Goal: Task Accomplishment & Management: Manage account settings

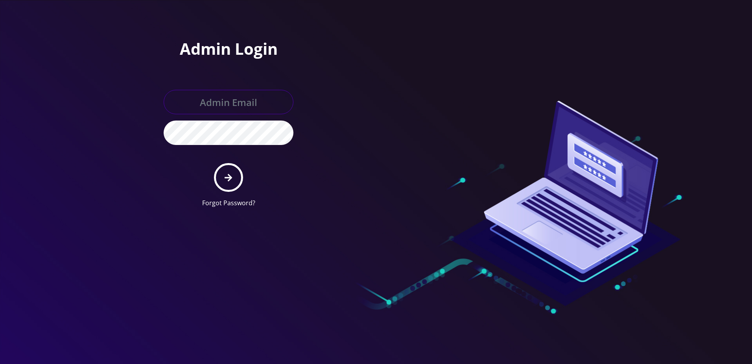
type input "[PERSON_NAME][EMAIL_ADDRESS][DOMAIN_NAME]"
click at [226, 176] on icon "submit" at bounding box center [228, 177] width 7 height 9
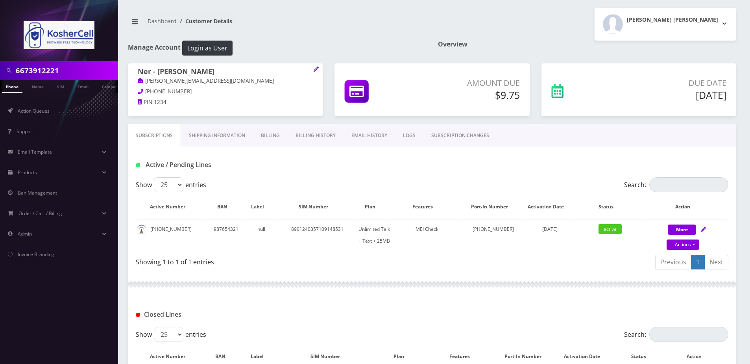
click at [64, 75] on input "6673912221" at bounding box center [66, 70] width 100 height 15
type input "4439480730"
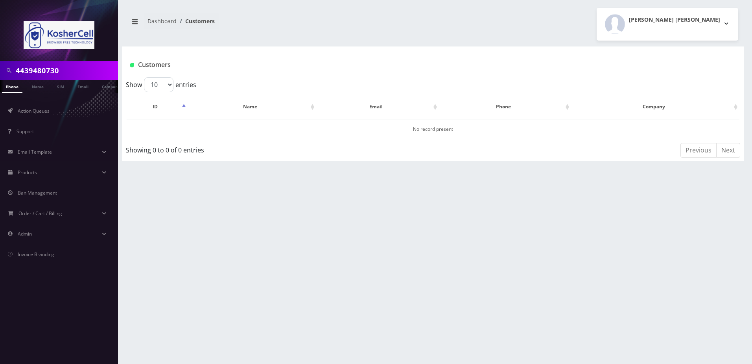
click at [64, 75] on input "4439480730" at bounding box center [66, 70] width 100 height 15
click at [50, 70] on input "text" at bounding box center [66, 70] width 100 height 15
type input "ribakow"
click at [41, 86] on link "Name" at bounding box center [38, 86] width 20 height 13
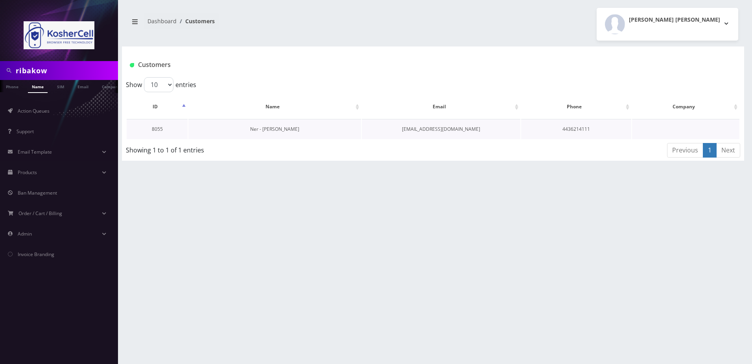
click at [276, 128] on link "Ner - [PERSON_NAME]" at bounding box center [274, 129] width 49 height 7
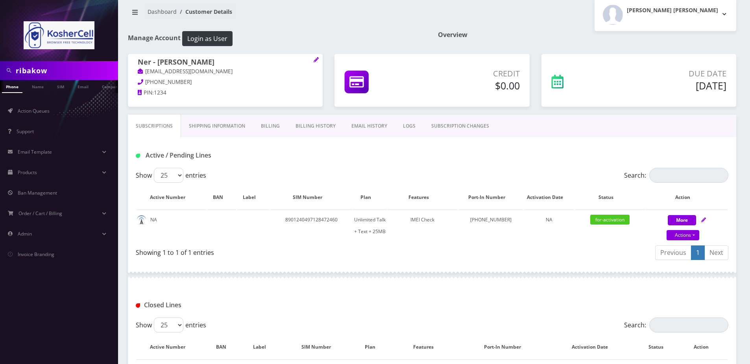
scroll to position [39, 0]
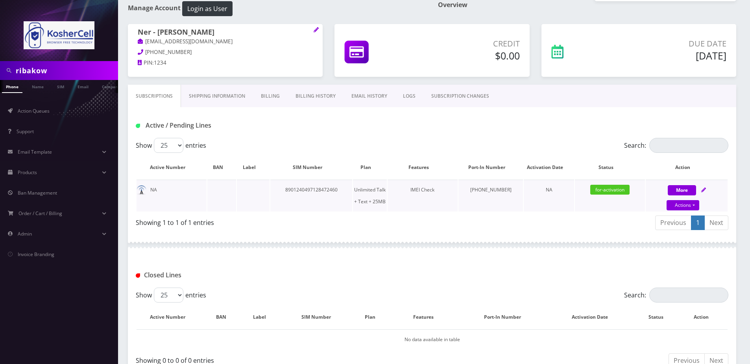
click at [704, 189] on icon at bounding box center [703, 189] width 5 height 5
select select "364"
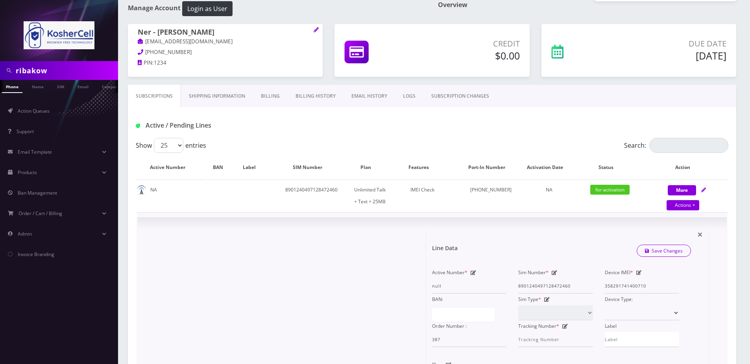
scroll to position [197, 0]
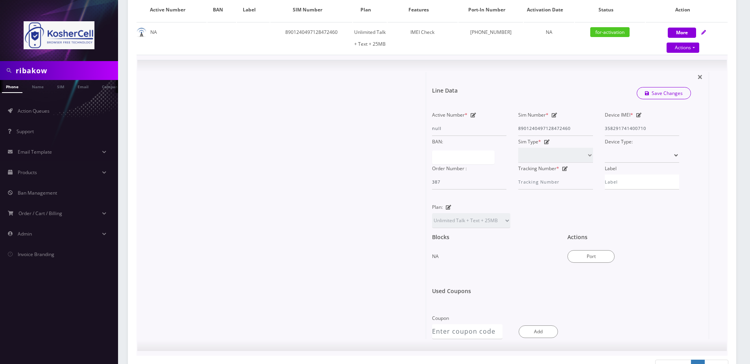
click at [600, 245] on div "Actions Port" at bounding box center [629, 248] width 135 height 41
click at [591, 256] on button "Port" at bounding box center [590, 256] width 47 height 13
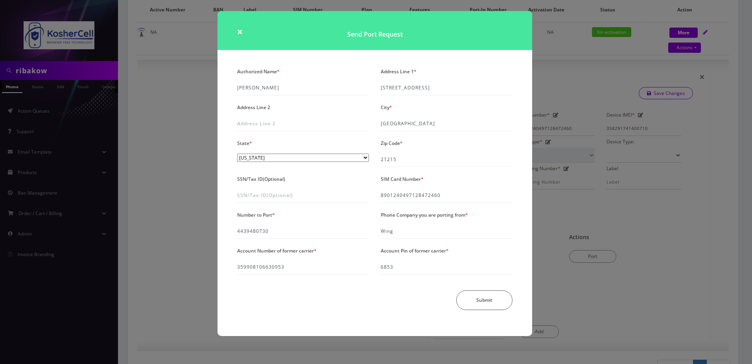
click at [590, 238] on div "× Send Port Request Authorized Name * Shlomo Ribakow Address Line 1 * 3316 Olym…" at bounding box center [376, 182] width 752 height 364
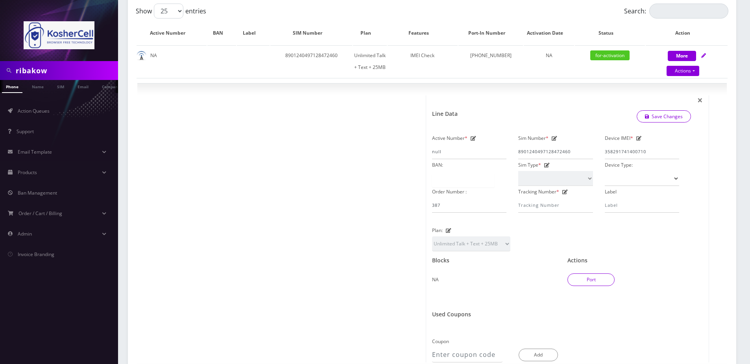
scroll to position [0, 0]
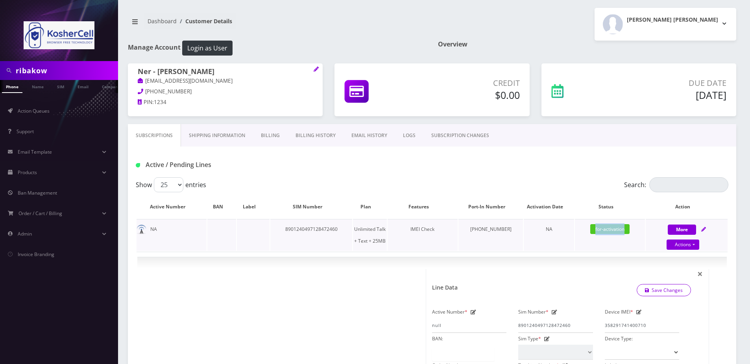
drag, startPoint x: 593, startPoint y: 231, endPoint x: 627, endPoint y: 229, distance: 33.9
click at [627, 229] on span "for-activation" at bounding box center [609, 229] width 39 height 10
drag, startPoint x: 627, startPoint y: 229, endPoint x: 602, endPoint y: 226, distance: 25.3
click at [602, 226] on span "for-activation" at bounding box center [609, 229] width 39 height 10
click at [568, 177] on div "Active / Pending Lines" at bounding box center [432, 161] width 608 height 31
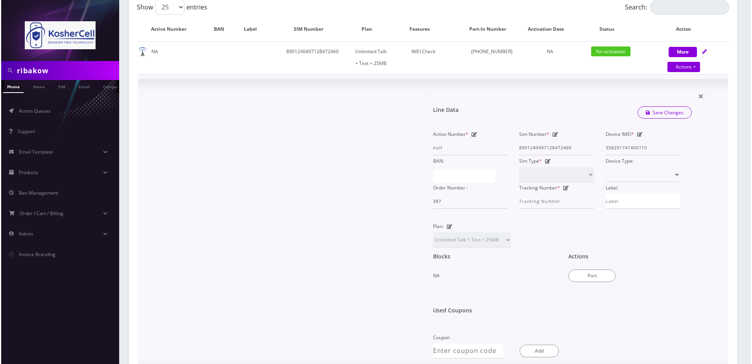
scroll to position [197, 0]
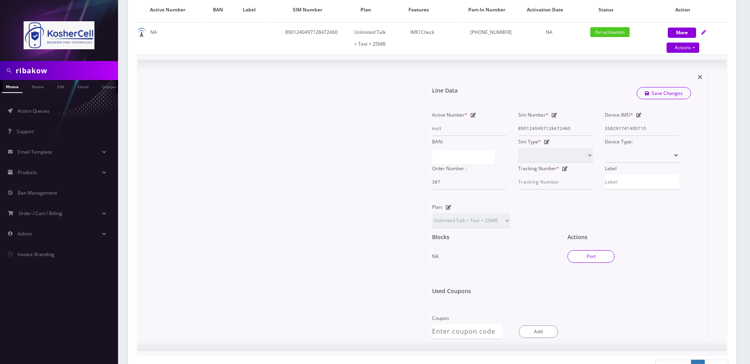
click at [580, 256] on button "Port" at bounding box center [590, 256] width 47 height 13
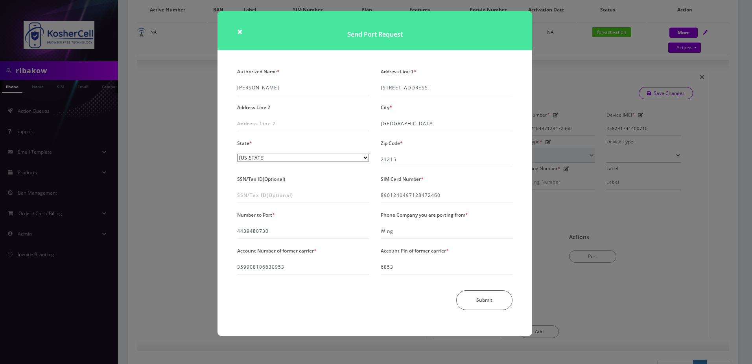
click at [566, 78] on div "× Send Port Request Authorized Name * Shlomo Ribakow Address Line 1 * 3316 Olym…" at bounding box center [376, 182] width 752 height 364
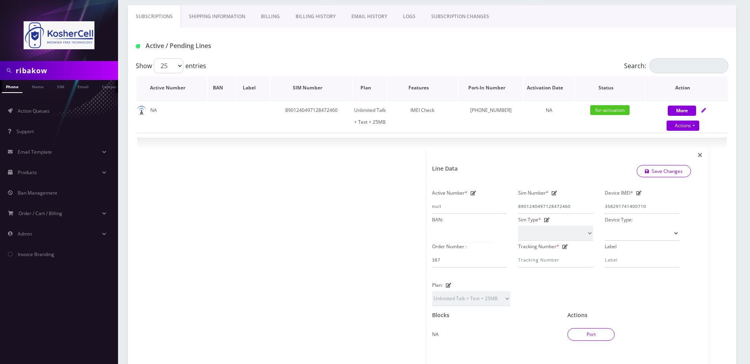
scroll to position [118, 0]
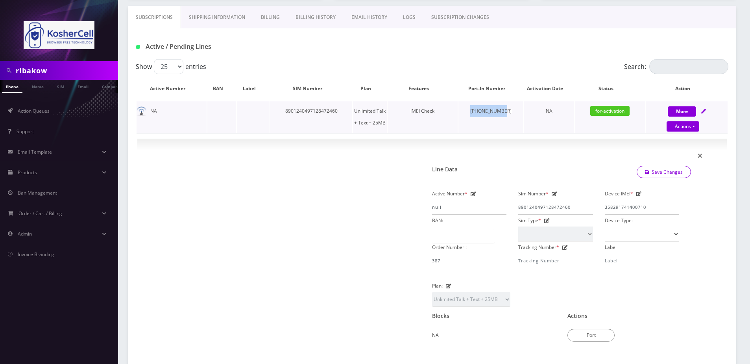
drag, startPoint x: 512, startPoint y: 109, endPoint x: 481, endPoint y: 114, distance: 31.1
click at [481, 114] on td "443-948-0730" at bounding box center [490, 117] width 65 height 32
copy td "443-948-0730"
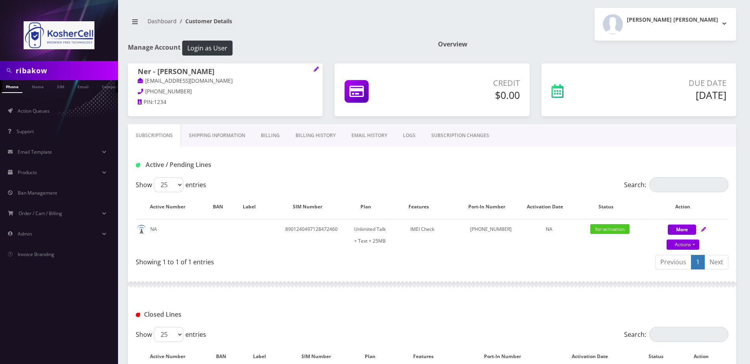
scroll to position [8, 0]
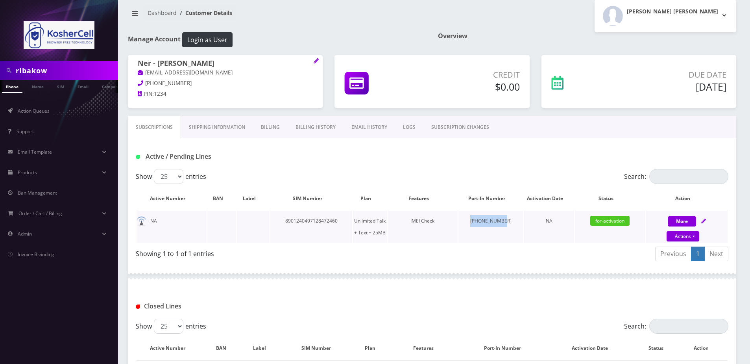
drag, startPoint x: 475, startPoint y: 224, endPoint x: 512, endPoint y: 222, distance: 36.2
click at [512, 222] on td "443-948-0730" at bounding box center [490, 227] width 65 height 32
copy td "443-948-0730"
click at [705, 220] on icon at bounding box center [703, 220] width 5 height 5
select select "364"
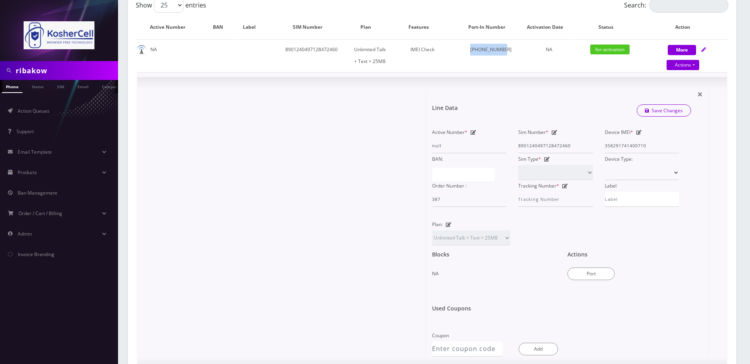
scroll to position [205, 0]
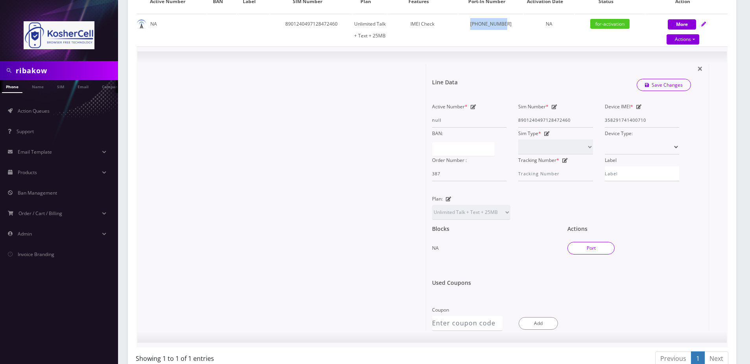
click at [592, 248] on button "Port" at bounding box center [590, 248] width 47 height 13
type input "Shlomo Ribakow"
type input "3316 Olympia Avenue"
type input "Baltimore"
select select "MD"
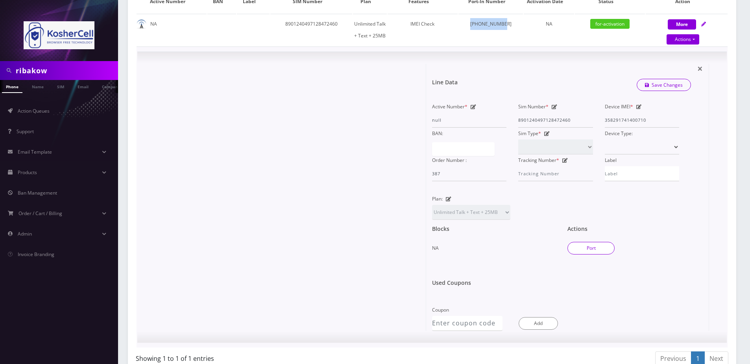
type input "21215"
type input "8901240497128472460"
type input "4439480730"
type input "Wing"
type input "359908106630953"
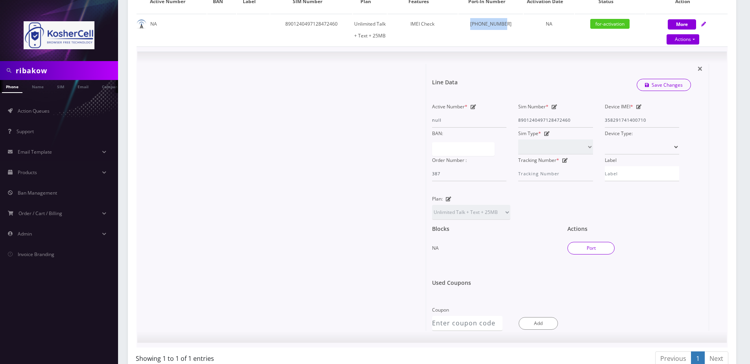
type input "6853"
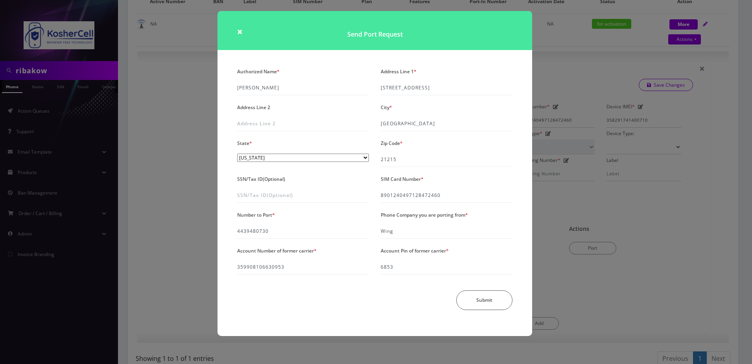
click at [558, 57] on div "× Send Port Request Authorized Name * Shlomo Ribakow Address Line 1 * 3316 Olym…" at bounding box center [376, 182] width 752 height 364
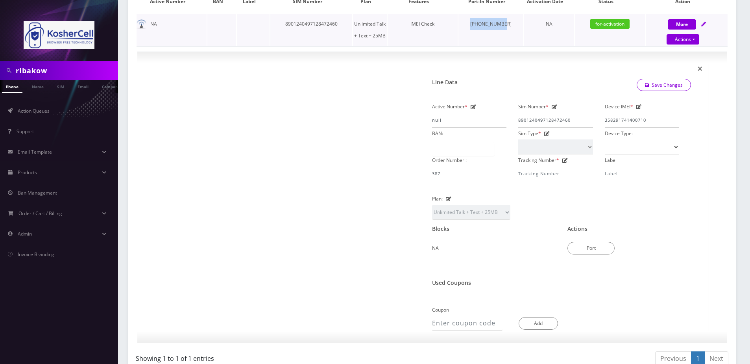
drag, startPoint x: 514, startPoint y: 25, endPoint x: 478, endPoint y: 25, distance: 35.4
click at [478, 25] on td "443-948-0730" at bounding box center [490, 30] width 65 height 32
click at [595, 255] on div "Actions Port" at bounding box center [629, 240] width 135 height 41
click at [597, 251] on button "Port" at bounding box center [590, 248] width 47 height 13
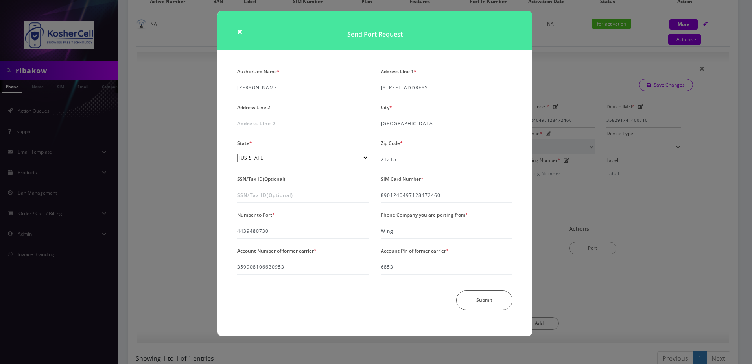
click at [192, 256] on div "× Send Port Request Authorized Name * Shlomo Ribakow Address Line 1 * 3316 Olym…" at bounding box center [376, 182] width 752 height 364
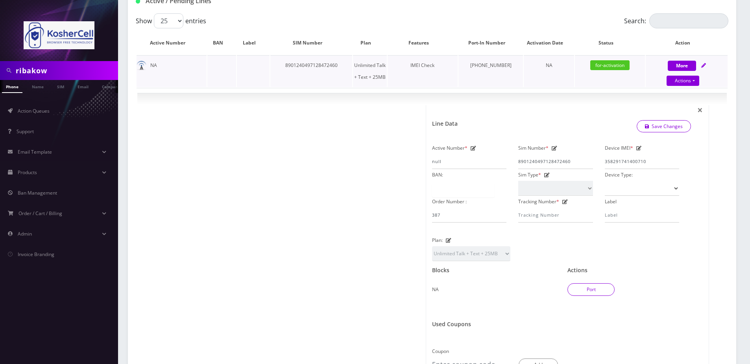
scroll to position [126, 0]
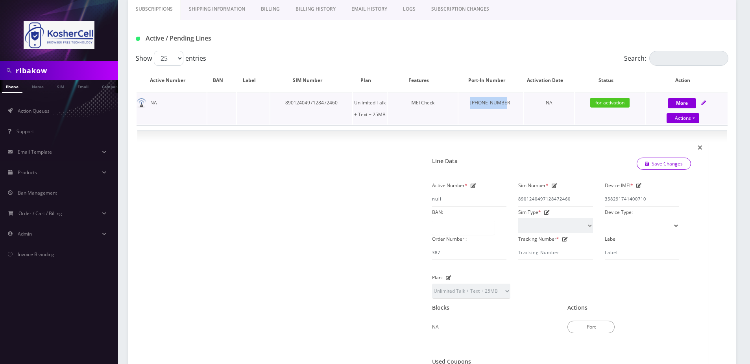
drag, startPoint x: 511, startPoint y: 104, endPoint x: 482, endPoint y: 106, distance: 29.2
click at [482, 106] on td "443-948-0730" at bounding box center [490, 108] width 65 height 32
copy td "443-948-0730"
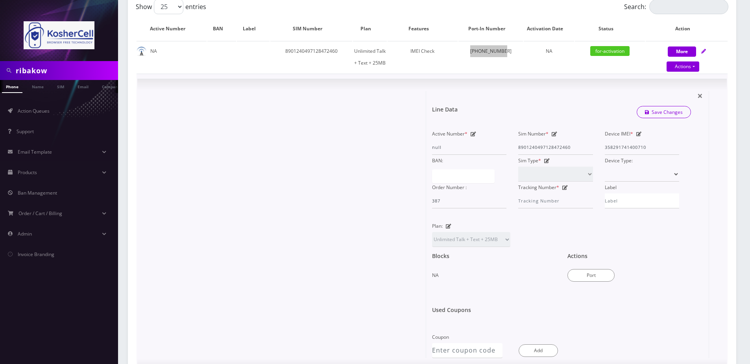
scroll to position [166, 0]
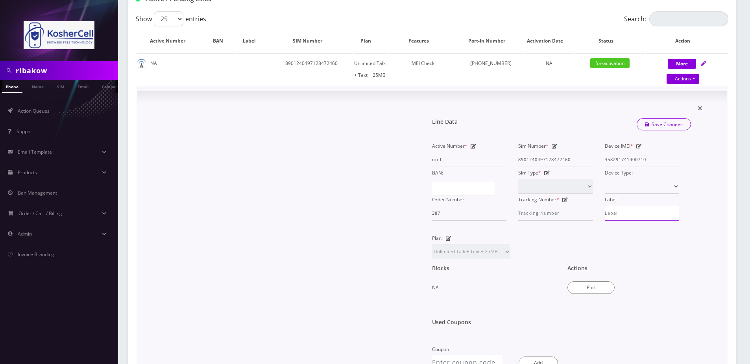
click at [637, 209] on input "Label" at bounding box center [642, 212] width 74 height 15
click at [585, 238] on div "Plan: 1GB/mo Unlimited Talk + Text + No Data Unlimited Talk + Text + 25MB 2GB/m…" at bounding box center [561, 245] width 271 height 27
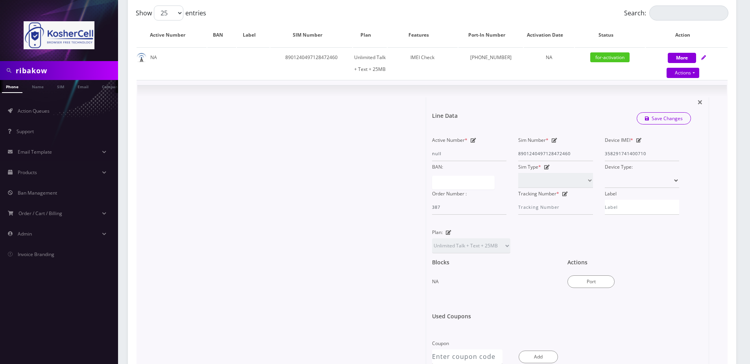
scroll to position [126, 0]
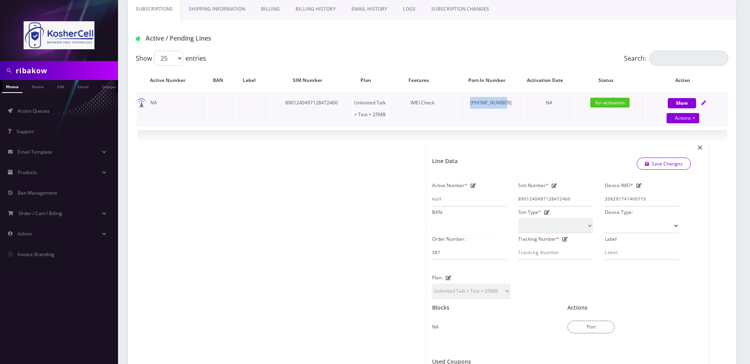
drag, startPoint x: 481, startPoint y: 102, endPoint x: 512, endPoint y: 102, distance: 30.3
click at [512, 102] on td "443-948-0730" at bounding box center [490, 108] width 65 height 32
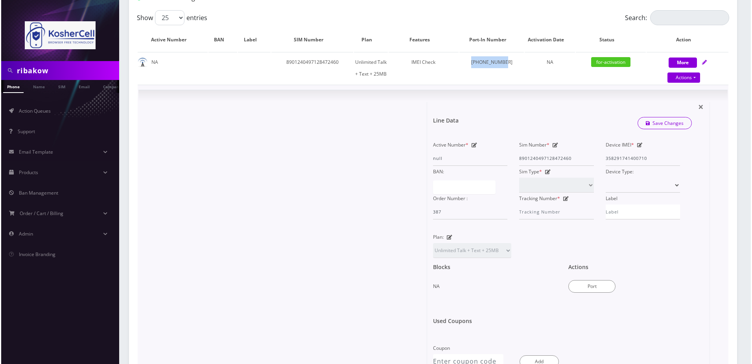
scroll to position [205, 0]
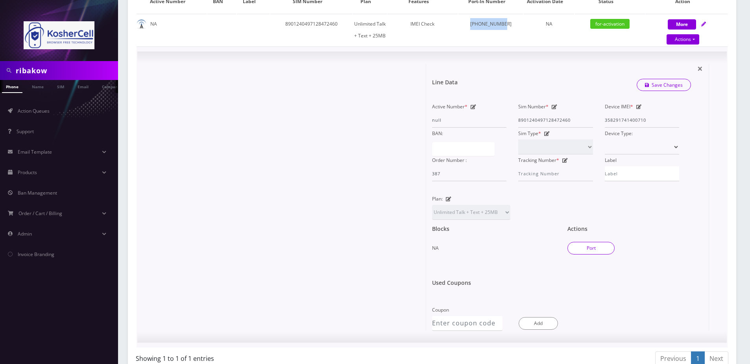
click at [596, 248] on button "Port" at bounding box center [590, 248] width 47 height 13
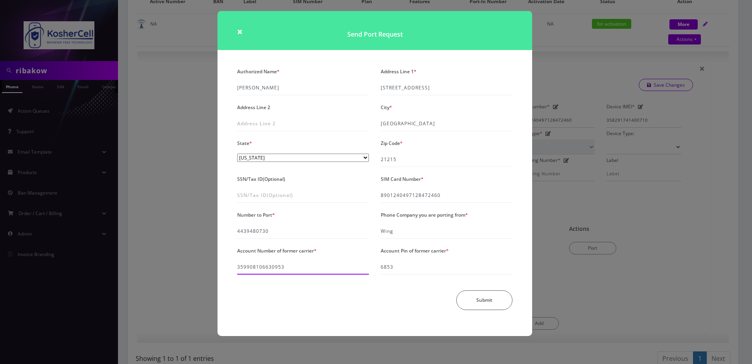
drag, startPoint x: 296, startPoint y: 269, endPoint x: 288, endPoint y: 270, distance: 8.7
click at [288, 270] on input "359908106630953" at bounding box center [303, 266] width 132 height 15
click at [277, 266] on input "359908106630953" at bounding box center [303, 266] width 132 height 15
type input "359908106630453"
click at [478, 295] on button "Submit" at bounding box center [485, 302] width 56 height 20
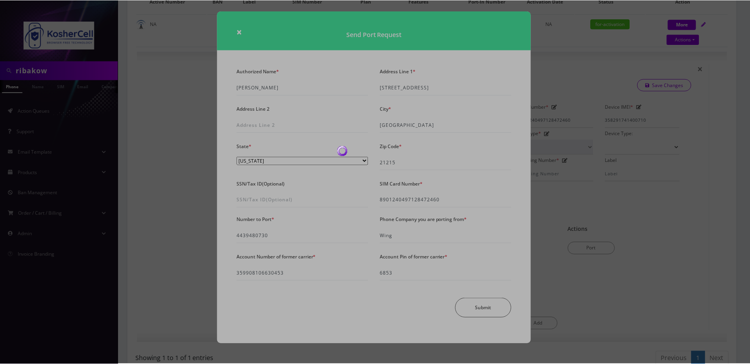
scroll to position [41, 0]
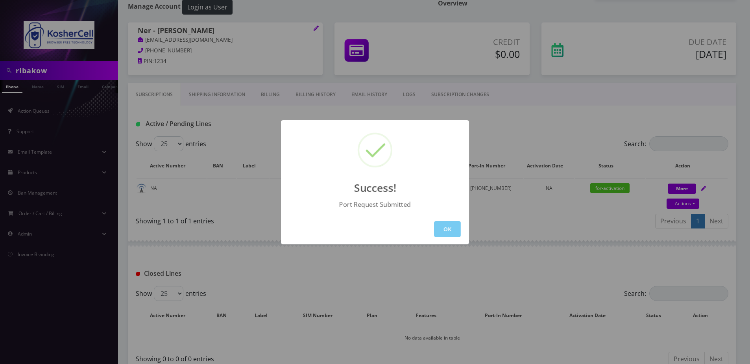
click at [453, 222] on button "OK" at bounding box center [447, 229] width 27 height 16
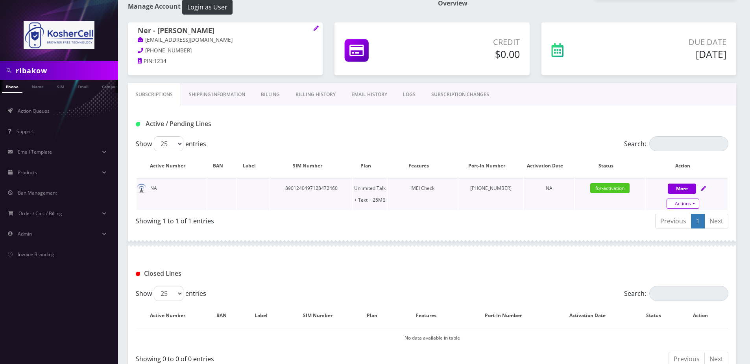
click at [680, 206] on link "Actions" at bounding box center [683, 203] width 33 height 10
select select "364"
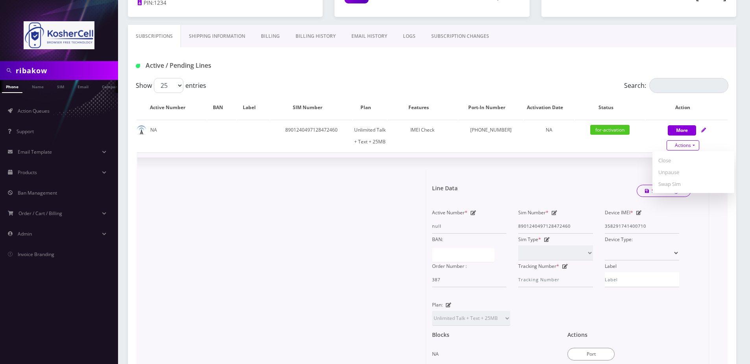
scroll to position [198, 0]
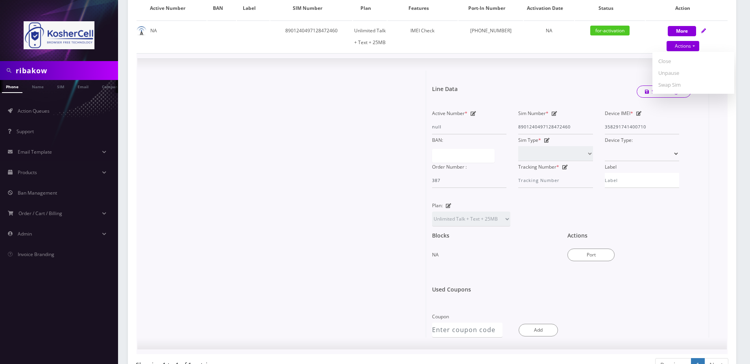
click at [581, 248] on div "Port" at bounding box center [629, 254] width 124 height 14
click at [589, 250] on button "Port" at bounding box center [590, 254] width 47 height 13
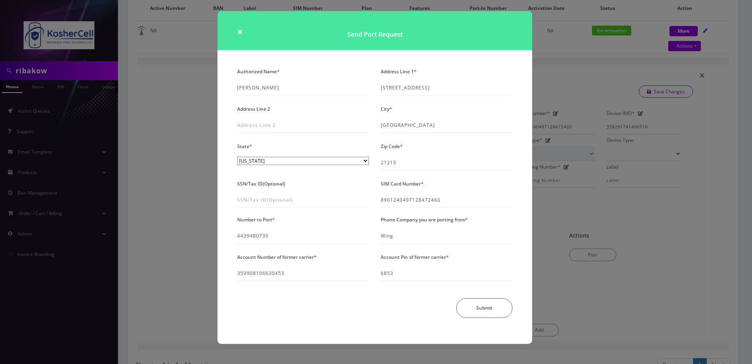
click at [172, 205] on div "× Send Port Request Authorized Name * Shlomo Ribakow Address Line 1 * 3316 Olym…" at bounding box center [376, 182] width 752 height 364
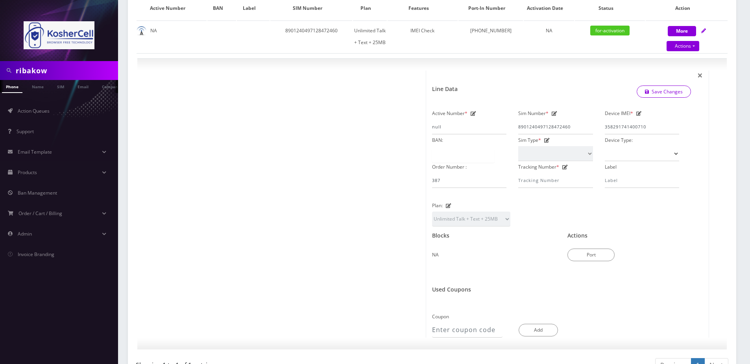
click at [64, 69] on input "ribakow" at bounding box center [66, 70] width 100 height 15
paste input "[EMAIL_ADDRESS][DOMAIN_NAME]"
click at [64, 69] on input "ribakowinfo@ygosb.com" at bounding box center [66, 70] width 100 height 15
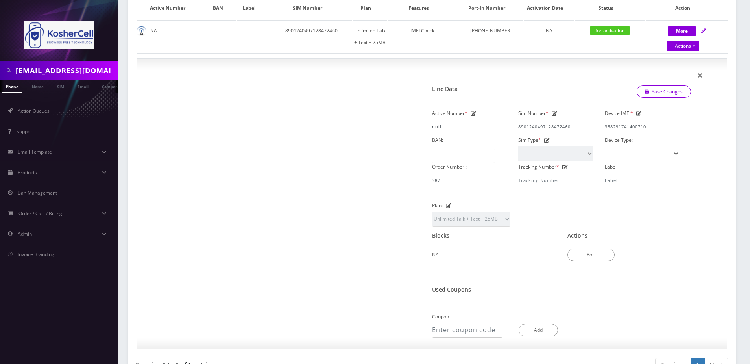
scroll to position [0, 2]
paste input "text"
type input "[EMAIL_ADDRESS][DOMAIN_NAME]"
click at [89, 85] on link "Email" at bounding box center [83, 86] width 19 height 13
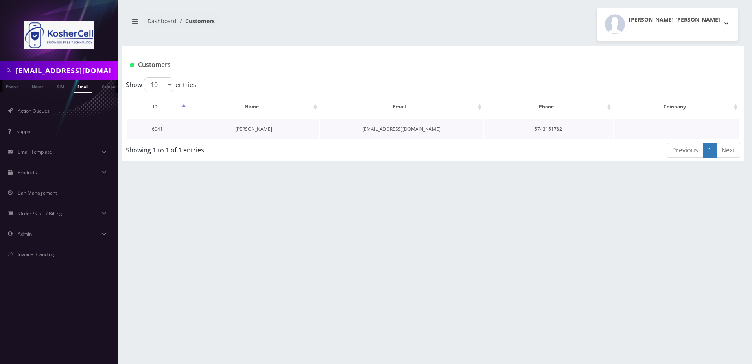
click at [251, 128] on link "[PERSON_NAME]" at bounding box center [253, 129] width 37 height 7
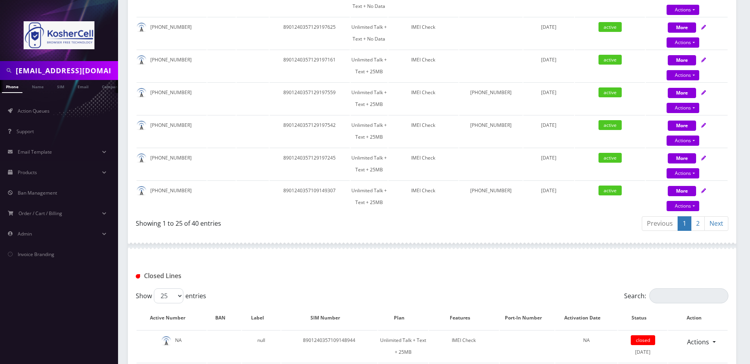
scroll to position [826, 0]
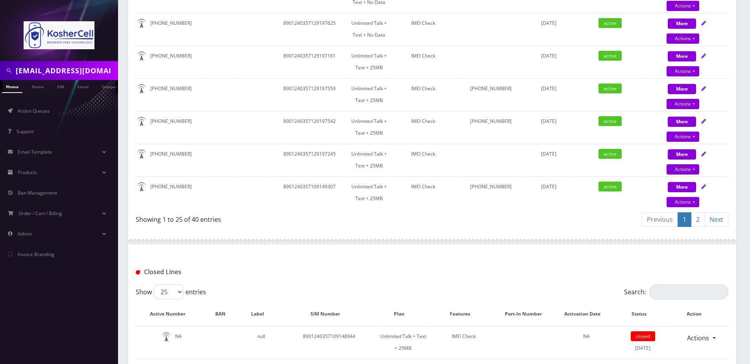
click at [699, 221] on link "2" at bounding box center [698, 219] width 14 height 15
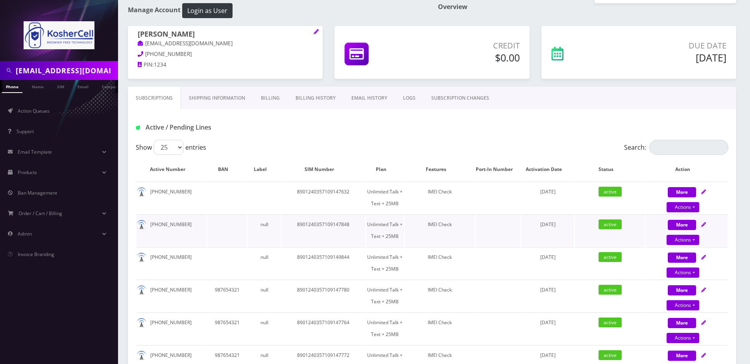
scroll to position [51, 0]
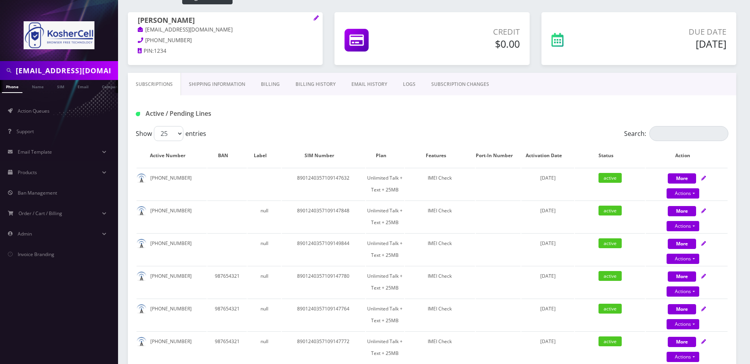
click at [406, 104] on div "Active / Pending Lines" at bounding box center [432, 110] width 608 height 31
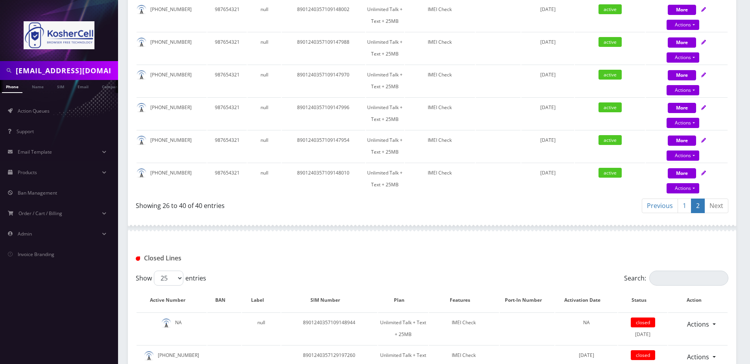
scroll to position [523, 0]
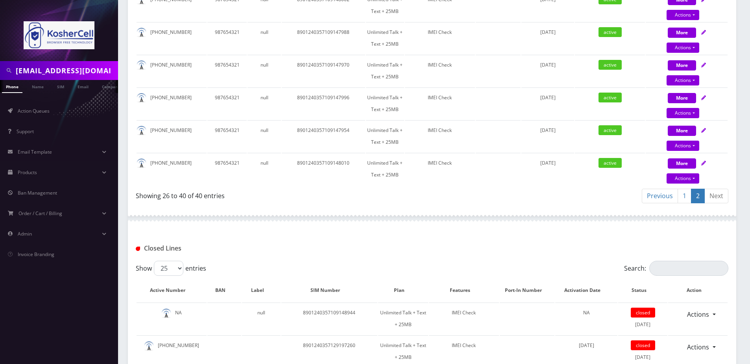
click at [684, 197] on link "1" at bounding box center [685, 196] width 14 height 15
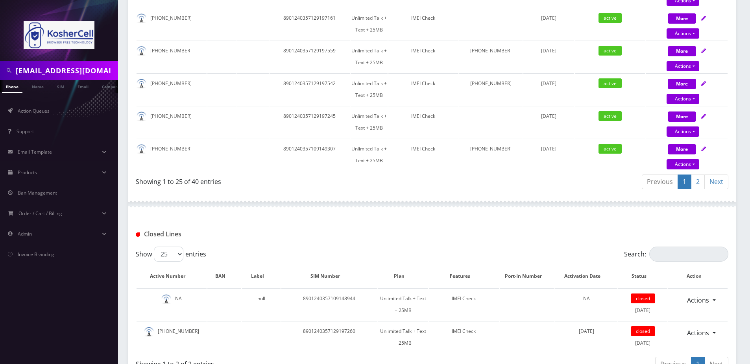
scroll to position [407, 0]
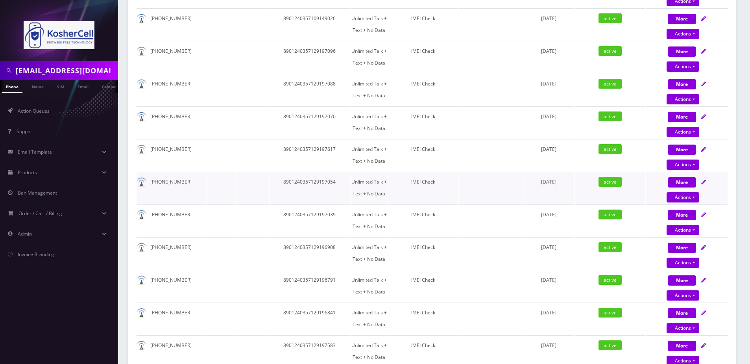
click at [704, 180] on icon at bounding box center [703, 181] width 5 height 5
select select "363"
